Goal: Task Accomplishment & Management: Manage account settings

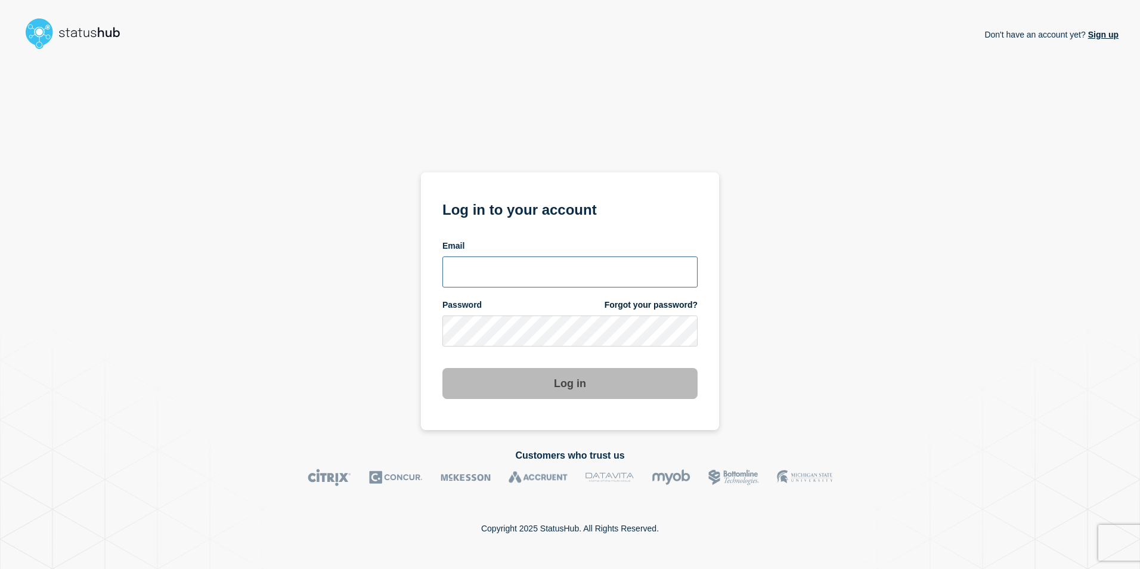
type input "[PERSON_NAME][EMAIL_ADDRESS][PERSON_NAME][DOMAIN_NAME]"
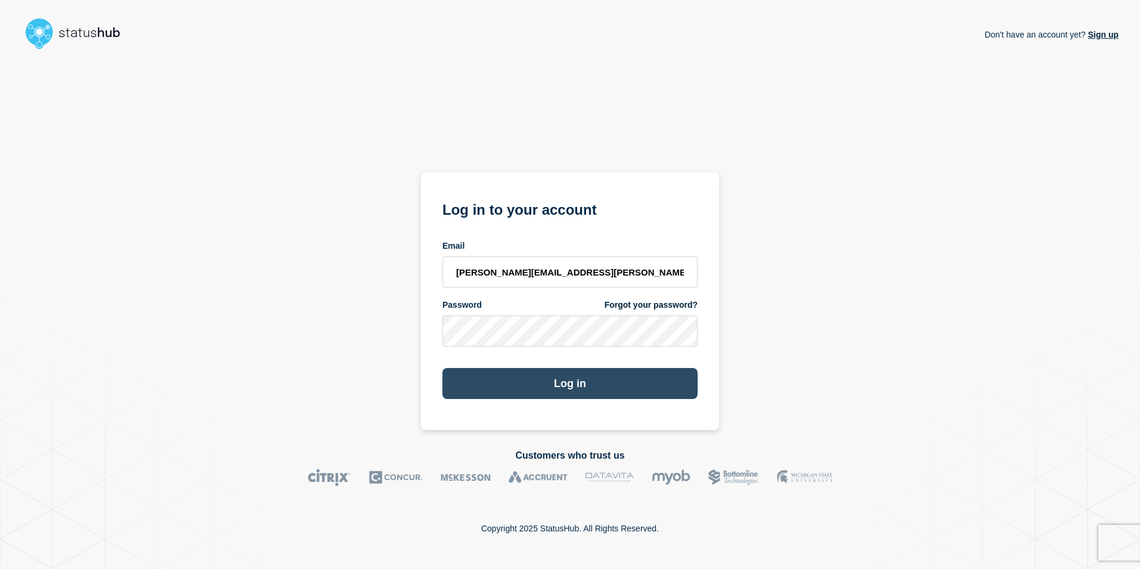
click at [572, 377] on button "Log in" at bounding box center [569, 383] width 255 height 31
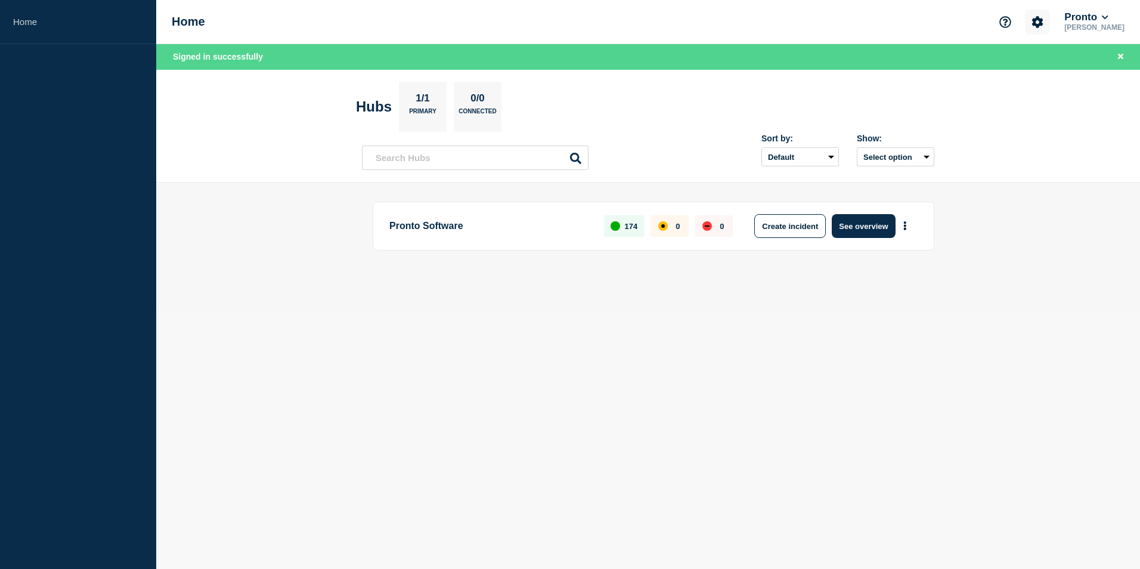
click at [1044, 18] on icon "Account settings" at bounding box center [1037, 21] width 11 height 11
click at [1025, 100] on link "Billing" at bounding box center [1029, 100] width 24 height 10
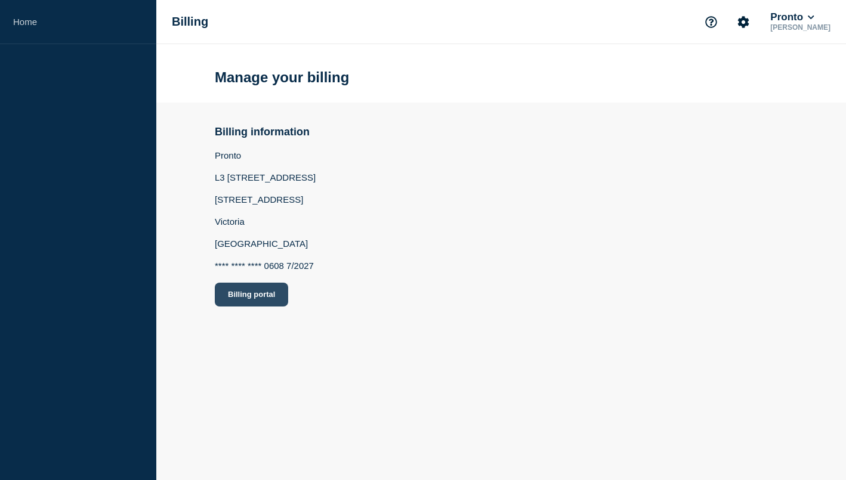
click at [233, 299] on button "Billing portal" at bounding box center [251, 295] width 73 height 24
